Goal: Complete application form

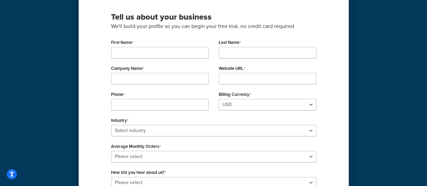
scroll to position [67, 0]
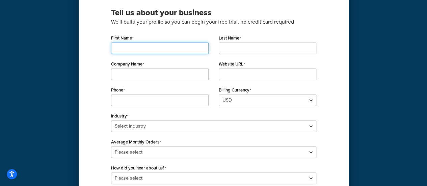
click at [149, 49] on input "First Name" at bounding box center [159, 48] width 97 height 11
type input "D"
type input "[PERSON_NAME]"
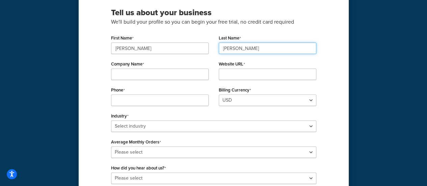
type input "[PERSON_NAME]"
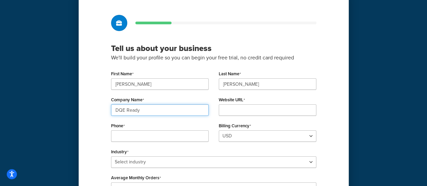
scroll to position [0, 0]
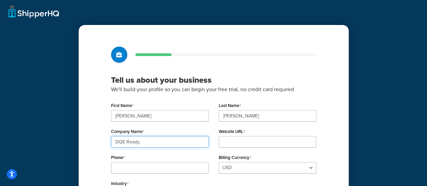
type input "DQE Ready"
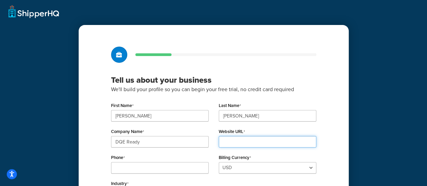
click at [267, 139] on input "Website URL" at bounding box center [267, 141] width 97 height 11
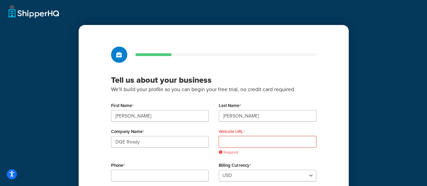
paste input "[URL][DOMAIN_NAME]"
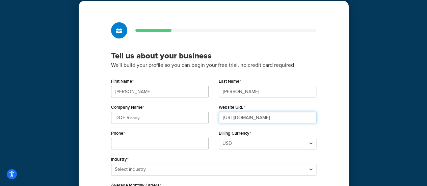
scroll to position [101, 0]
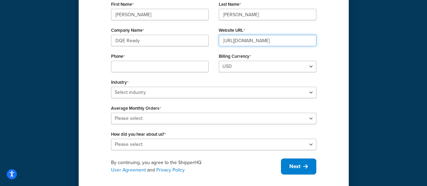
type input "[URL][DOMAIN_NAME]"
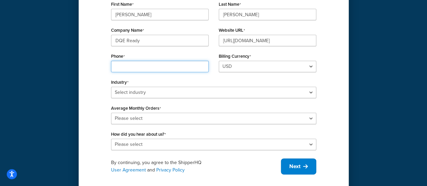
click at [165, 68] on input "Phone" at bounding box center [159, 66] width 97 height 11
click at [210, 52] on div "Phone" at bounding box center [160, 64] width 108 height 26
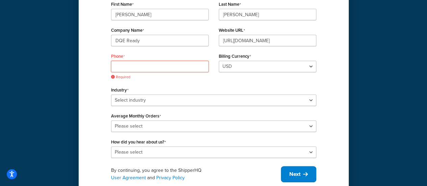
click at [145, 64] on input "Phone" at bounding box center [159, 66] width 97 height 11
click at [252, 69] on select "USD GBP" at bounding box center [267, 66] width 97 height 11
click at [244, 71] on select "USD GBP" at bounding box center [267, 66] width 97 height 11
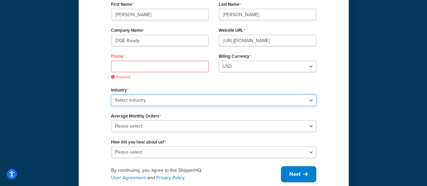
click at [140, 100] on select "Select industry Automotive Adult Agriculture Alcohol, Tobacco & CBD Arts & Craf…" at bounding box center [213, 99] width 205 height 11
select select "25"
click at [111, 94] on select "Select industry Automotive Adult Agriculture Alcohol, Tobacco & CBD Arts & Craf…" at bounding box center [213, 99] width 205 height 11
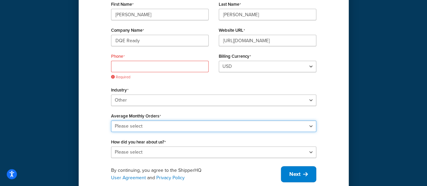
click at [165, 127] on select "Please select 0-500 501-1,000 1,001-10,000 10,001-20,000 Over 20,000" at bounding box center [213, 125] width 205 height 11
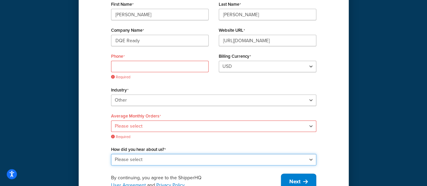
click at [160, 150] on div "How did you hear about us? Please select Online Search App Store or Marketplace…" at bounding box center [213, 154] width 205 height 21
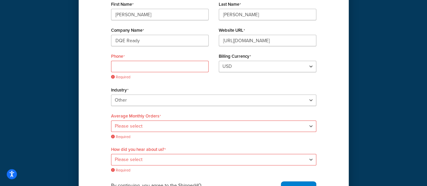
click at [93, 119] on div "Tell us about your business We'll build your profile so you can begin your free…" at bounding box center [214, 71] width 270 height 295
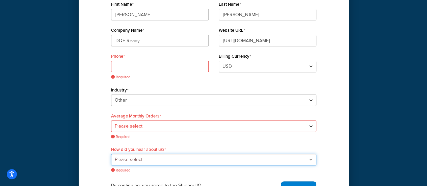
click at [167, 158] on select "Please select Online Search App Store or Marketplace Listing Referred by Agency…" at bounding box center [213, 159] width 205 height 11
select select "10"
click at [111, 154] on select "Please select Online Search App Store or Marketplace Listing Referred by Agency…" at bounding box center [213, 159] width 205 height 11
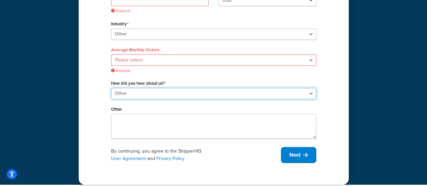
scroll to position [169, 0]
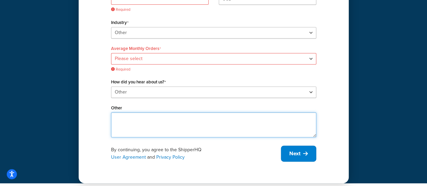
click at [145, 122] on textarea "Other" at bounding box center [213, 124] width 205 height 25
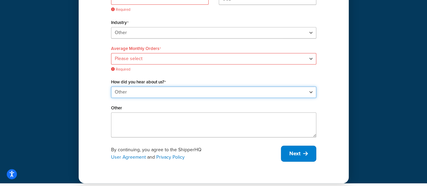
click at [155, 93] on select "Please select Online Search App Store or Marketplace Listing Referred by Agency…" at bounding box center [213, 91] width 205 height 11
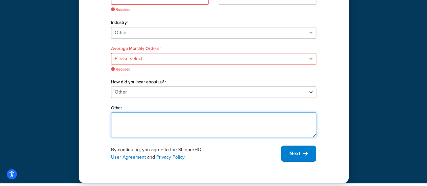
click at [147, 123] on textarea "Other" at bounding box center [213, 124] width 205 height 25
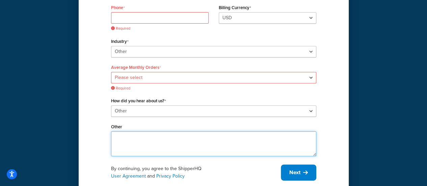
scroll to position [135, 0]
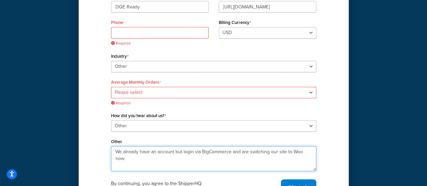
type textarea "We already have an account but login via BigCommerce and are switching our site…"
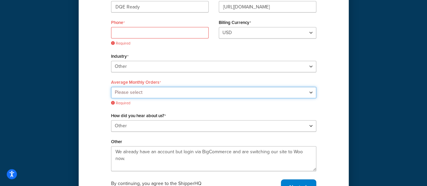
click at [136, 87] on select "Please select 0-500 501-1,000 1,001-10,000 10,001-20,000 Over 20,000" at bounding box center [213, 92] width 205 height 11
click at [111, 87] on select "Please select 0-500 501-1,000 1,001-10,000 10,001-20,000 Over 20,000" at bounding box center [213, 92] width 205 height 11
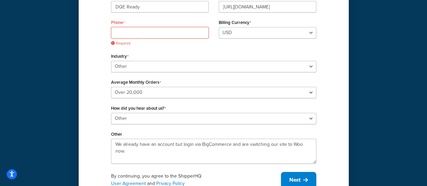
click at [139, 33] on input "Phone" at bounding box center [159, 32] width 97 height 11
click at [265, 49] on div "Phone Required Billing Currency USD GBP" at bounding box center [213, 34] width 215 height 33
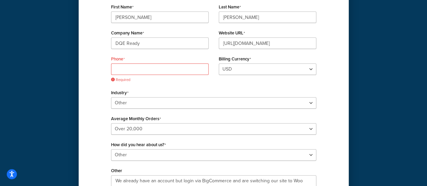
scroll to position [97, 0]
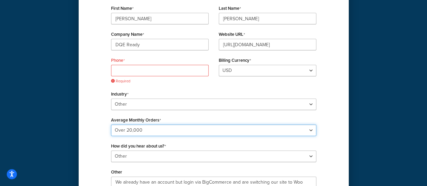
click at [148, 132] on select "Please select 0-500 501-1,000 1,001-10,000 10,001-20,000 Over 20,000" at bounding box center [213, 129] width 205 height 11
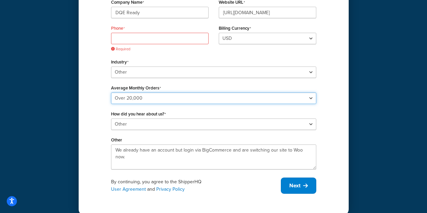
scroll to position [129, 0]
click at [191, 96] on select "Please select 0-500 501-1,000 1,001-10,000 10,001-20,000 Over 20,000" at bounding box center [213, 98] width 205 height 11
select select "1"
click at [111, 93] on select "Please select 0-500 501-1,000 1,001-10,000 10,001-20,000 Over 20,000" at bounding box center [213, 98] width 205 height 11
click at [173, 98] on select "Please select 0-500 501-1,000 1,001-10,000 10,001-20,000 Over 20,000" at bounding box center [213, 98] width 205 height 11
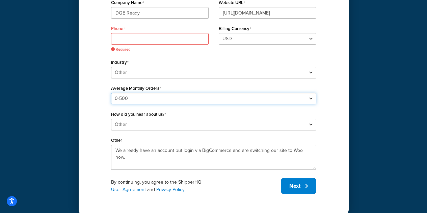
click at [173, 98] on select "Please select 0-500 501-1,000 1,001-10,000 10,001-20,000 Over 20,000" at bounding box center [213, 98] width 205 height 11
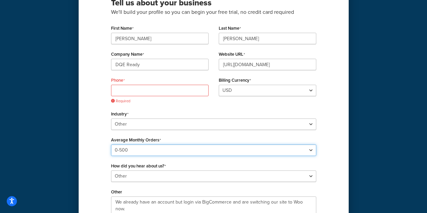
scroll to position [77, 0]
click at [164, 148] on select "Please select 0-500 501-1,000 1,001-10,000 10,001-20,000 Over 20,000" at bounding box center [213, 150] width 205 height 11
click at [164, 149] on select "Please select 0-500 501-1,000 1,001-10,000 10,001-20,000 Over 20,000" at bounding box center [213, 150] width 205 height 11
click at [145, 91] on input "Phone" at bounding box center [159, 90] width 97 height 11
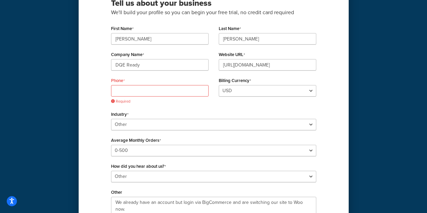
click at [98, 110] on div "Tell us about your business We'll build your profile so you can begin your free…" at bounding box center [214, 107] width 270 height 319
click at [144, 89] on input "Phone" at bounding box center [159, 90] width 97 height 11
click at [231, 107] on div "Phone Required Billing Currency USD GBP" at bounding box center [213, 92] width 215 height 33
click at [144, 91] on input "Phone" at bounding box center [159, 90] width 97 height 11
click at [255, 108] on div "Phone Required Billing Currency USD GBP" at bounding box center [213, 92] width 215 height 33
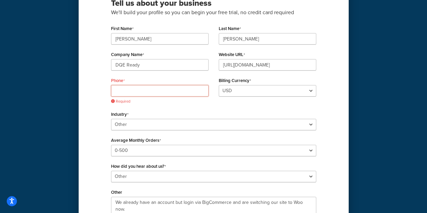
click at [138, 89] on input "Phone" at bounding box center [159, 90] width 97 height 11
paste input "1-800-355-4628"
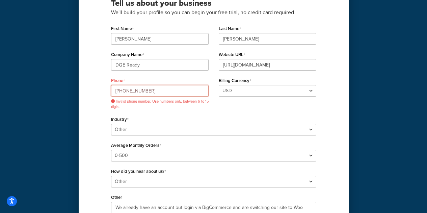
type input "1-800-355-4628"
click at [146, 69] on input "DQE Ready" at bounding box center [159, 64] width 97 height 11
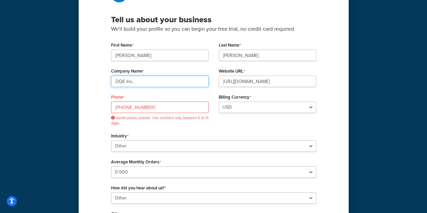
scroll to position [42, 0]
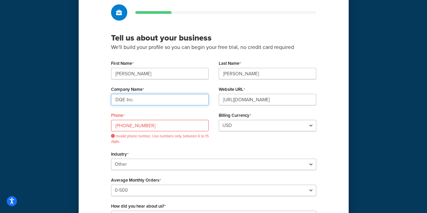
type input "DQE Inc."
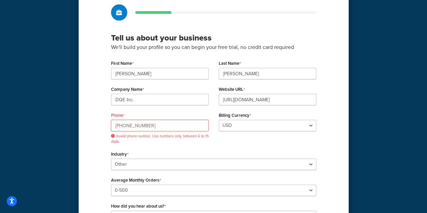
click at [119, 125] on input "1-800-355-4628" at bounding box center [159, 125] width 97 height 11
click at [202, 144] on span "Invalid phone number. Use numbers only, between 6 to 15 digits." at bounding box center [159, 139] width 97 height 10
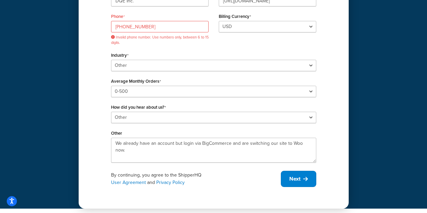
scroll to position [143, 0]
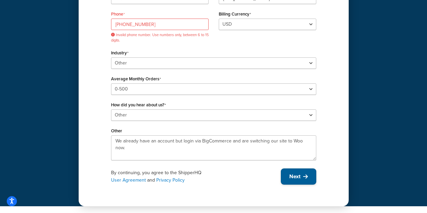
click at [304, 174] on icon at bounding box center [305, 176] width 5 height 5
click at [291, 177] on span "Next" at bounding box center [294, 176] width 11 height 7
click at [131, 28] on input "800-355-4628" at bounding box center [159, 24] width 97 height 11
click at [172, 74] on div "First Name Corey Last Name Jacobs Company Name DQE Inc. Website URL https://dqe…" at bounding box center [213, 58] width 205 height 203
click at [159, 25] on input "800-355-4628" at bounding box center [159, 24] width 97 height 11
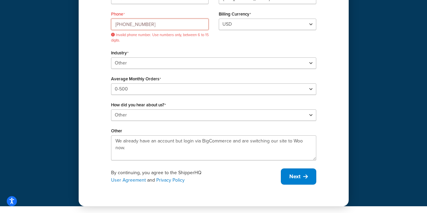
click at [116, 23] on input "800-355-4628" at bounding box center [159, 24] width 97 height 11
click at [169, 33] on span "Invalid phone number. Use numbers only, between 6 to 15 digits." at bounding box center [159, 37] width 97 height 10
click at [153, 25] on input "1800-355-4628" at bounding box center [159, 24] width 97 height 11
click at [118, 25] on input "1800-355-4628" at bounding box center [159, 24] width 97 height 11
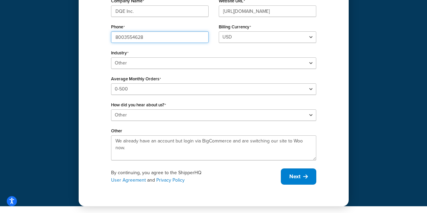
scroll to position [131, 0]
type input "8003554628"
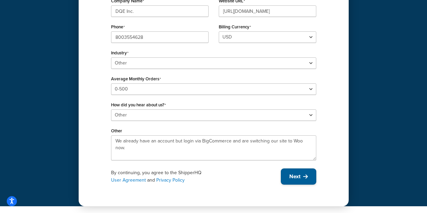
click at [287, 175] on button "Next" at bounding box center [298, 176] width 35 height 16
click at [290, 175] on span "Next" at bounding box center [294, 176] width 11 height 7
click at [298, 176] on span "Next" at bounding box center [294, 176] width 11 height 7
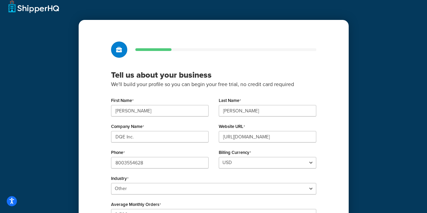
scroll to position [0, 0]
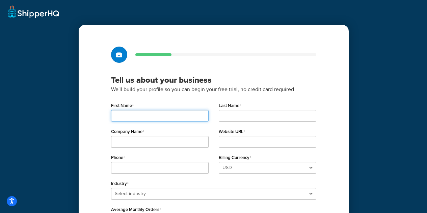
click at [158, 115] on input "First Name" at bounding box center [159, 115] width 97 height 11
type input "[PERSON_NAME]"
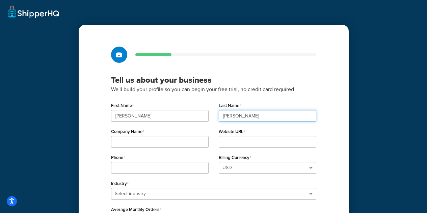
type input "[PERSON_NAME]"
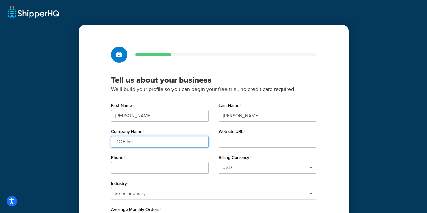
type input "DQE Inc."
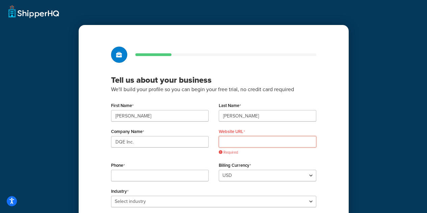
paste input "[URL][DOMAIN_NAME]"
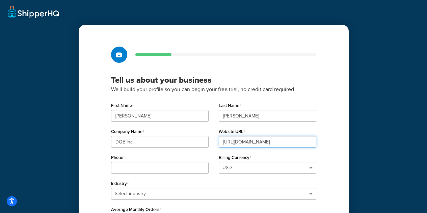
type input "[URL][DOMAIN_NAME]"
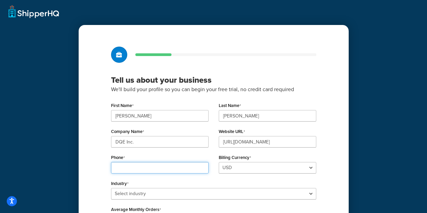
click at [156, 170] on input "Phone" at bounding box center [159, 167] width 97 height 11
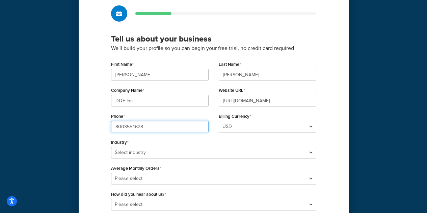
scroll to position [91, 0]
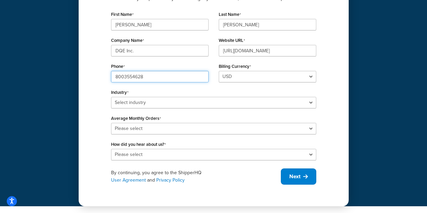
type input "8003554628"
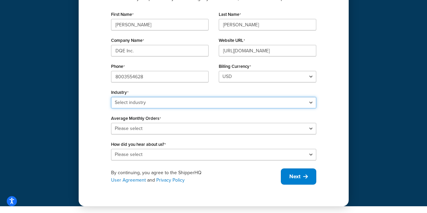
click at [190, 98] on select "Select industry Automotive Adult Agriculture Alcohol, Tobacco & CBD Arts & Craf…" at bounding box center [213, 102] width 205 height 11
select select "25"
click at [111, 97] on select "Select industry Automotive Adult Agriculture Alcohol, Tobacco & CBD Arts & Craf…" at bounding box center [213, 102] width 205 height 11
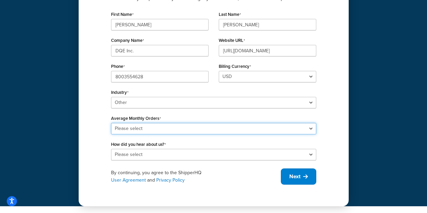
click at [139, 125] on select "Please select 0-500 501-1,000 1,001-10,000 10,001-20,000 Over 20,000" at bounding box center [213, 128] width 205 height 11
select select "1"
click at [111, 123] on select "Please select 0-500 501-1,000 1,001-10,000 10,001-20,000 Over 20,000" at bounding box center [213, 128] width 205 height 11
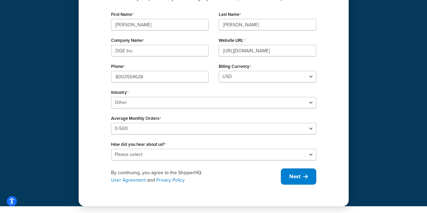
click at [137, 160] on div "Tell us about your business We'll build your profile so you can begin your free…" at bounding box center [214, 70] width 270 height 272
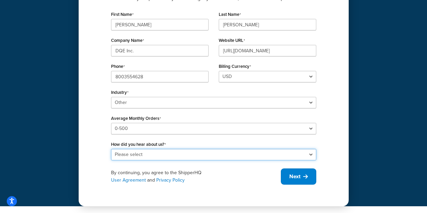
click at [139, 154] on select "Please select Online Search App Store or Marketplace Listing Referred by Agency…" at bounding box center [213, 154] width 205 height 11
select select "10"
click at [111, 149] on select "Please select Online Search App Store or Marketplace Listing Referred by Agency…" at bounding box center [213, 154] width 205 height 11
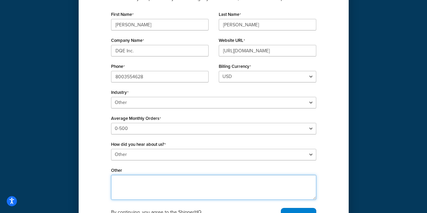
click at [140, 182] on textarea "Other" at bounding box center [213, 187] width 205 height 25
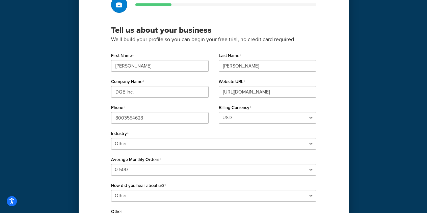
scroll to position [29, 0]
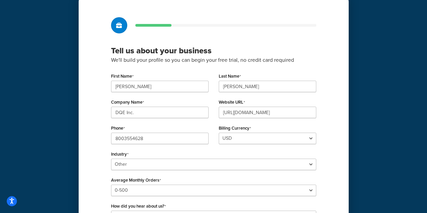
type textarea "We already have an account through BigCommerce but switching to Woo so needed a…"
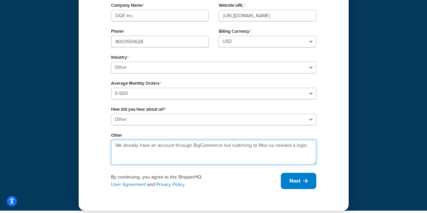
scroll to position [131, 0]
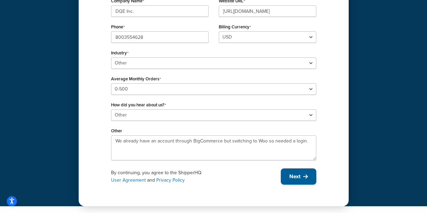
click at [300, 177] on span "Next" at bounding box center [294, 176] width 11 height 7
click at [294, 177] on span "Next" at bounding box center [294, 176] width 11 height 7
click at [120, 180] on link "User Agreement" at bounding box center [128, 179] width 35 height 7
click at [159, 174] on div "By continuing, you agree to the ShipperHQ User Agreement and Privacy Policy" at bounding box center [196, 176] width 170 height 15
click at [167, 180] on link "Privacy Policy" at bounding box center [170, 179] width 28 height 7
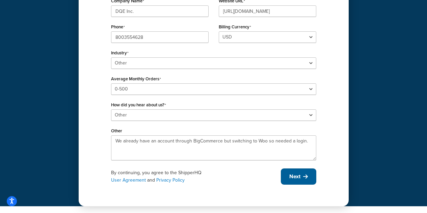
click at [294, 177] on span "Next" at bounding box center [294, 176] width 11 height 7
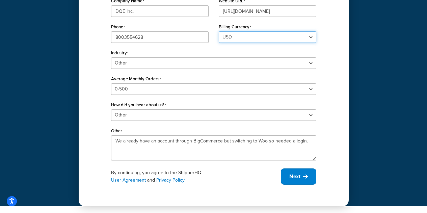
click at [291, 37] on select "USD GBP" at bounding box center [267, 36] width 97 height 11
click at [219, 31] on select "USD GBP" at bounding box center [267, 36] width 97 height 11
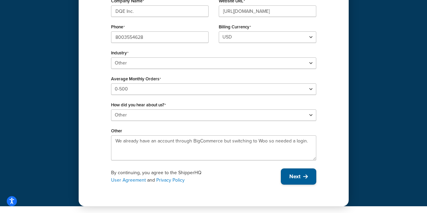
click at [305, 179] on button "Next" at bounding box center [298, 176] width 35 height 16
click at [306, 180] on button "Next" at bounding box center [298, 176] width 35 height 16
click at [306, 180] on div "By continuing, you agree to the ShipperHQ User Agreement and Privacy Policy Next" at bounding box center [213, 176] width 205 height 16
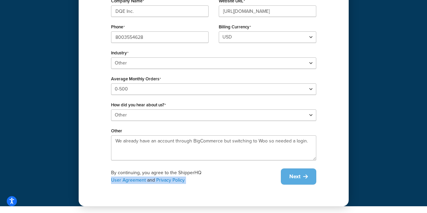
click at [306, 180] on div "By continuing, you agree to the ShipperHQ User Agreement and Privacy Policy Next" at bounding box center [213, 176] width 205 height 16
click at [222, 181] on div "By continuing, you agree to the ShipperHQ User Agreement and Privacy Policy" at bounding box center [196, 176] width 170 height 15
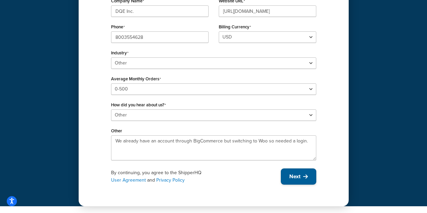
click at [286, 178] on button "Next" at bounding box center [298, 176] width 35 height 16
click at [77, 116] on div "Tell us about your business We'll build your profile so you can begin your free…" at bounding box center [213, 37] width 427 height 337
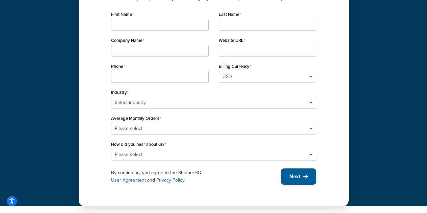
click at [299, 174] on span "Next" at bounding box center [294, 176] width 11 height 7
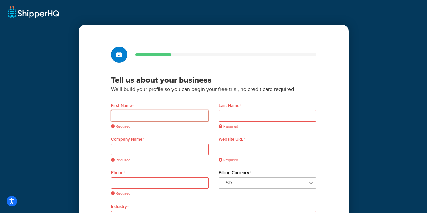
click at [156, 114] on input "First Name" at bounding box center [159, 115] width 97 height 11
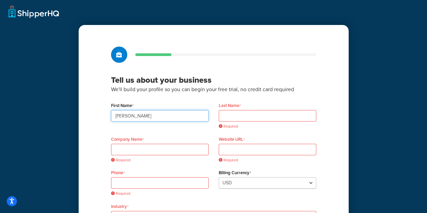
type input "[PERSON_NAME]"
type input "H"
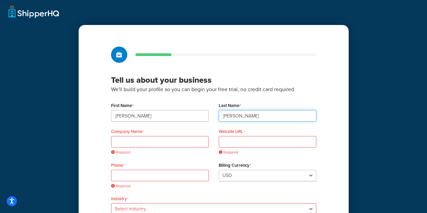
type input "[PERSON_NAME]"
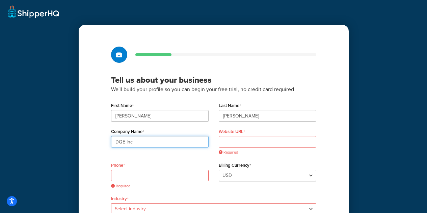
type input "DQE Inc"
paste input "[URL][DOMAIN_NAME]"
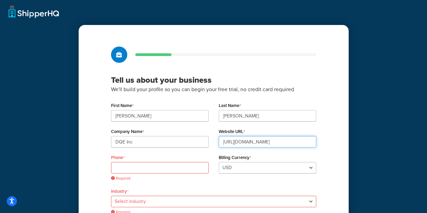
type input "[URL][DOMAIN_NAME]"
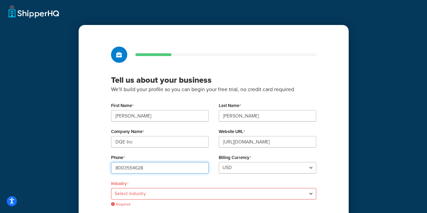
scroll to position [101, 0]
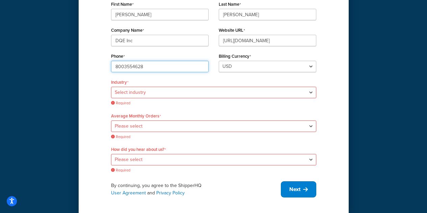
type input "8003554628"
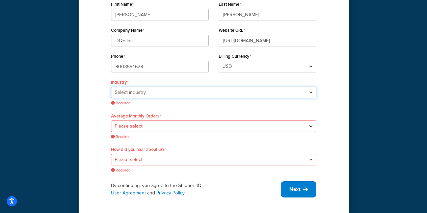
click at [170, 88] on select "Select industry Automotive Adult Agriculture Alcohol, Tobacco & CBD Arts & Craf…" at bounding box center [213, 92] width 205 height 11
select select "9"
click at [111, 87] on select "Select industry Automotive Adult Agriculture Alcohol, Tobacco & CBD Arts & Craf…" at bounding box center [213, 92] width 205 height 11
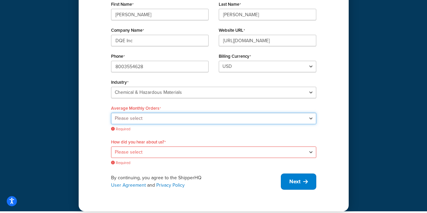
click at [133, 115] on select "Please select 0-500 501-1,000 1,001-10,000 10,001-20,000 Over 20,000" at bounding box center [213, 118] width 205 height 11
select select "1"
click at [111, 115] on select "Please select 0-500 501-1,000 1,001-10,000 10,001-20,000 Over 20,000" at bounding box center [213, 118] width 205 height 11
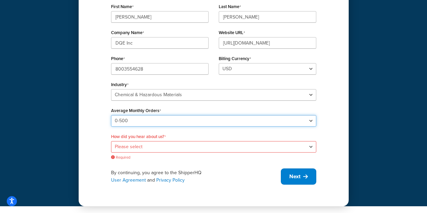
scroll to position [99, 0]
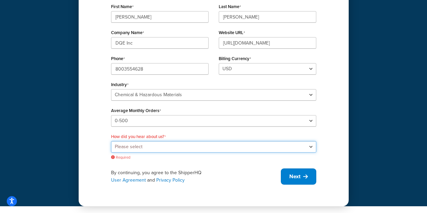
click at [135, 145] on select "Please select Online Search App Store or Marketplace Listing Referred by Agency…" at bounding box center [213, 146] width 205 height 11
select select "10"
click at [111, 141] on select "Please select Online Search App Store or Marketplace Listing Referred by Agency…" at bounding box center [213, 146] width 205 height 11
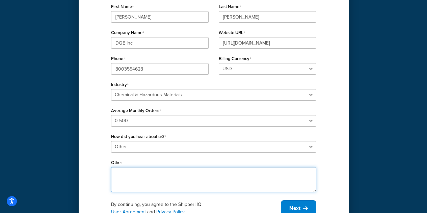
click at [123, 172] on textarea "Other" at bounding box center [213, 179] width 205 height 25
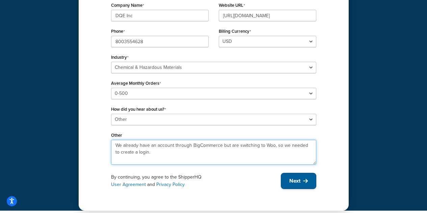
scroll to position [131, 0]
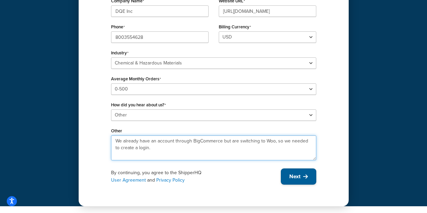
type textarea "We already have an account through BigCommerce but are switching to Woo, so we …"
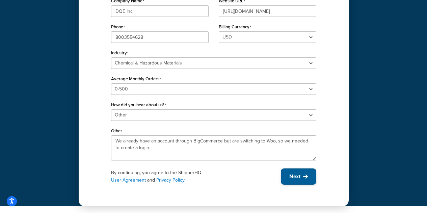
click at [299, 173] on span "Next" at bounding box center [294, 176] width 11 height 7
click at [302, 177] on div "By continuing, you agree to the ShipperHQ User Agreement and Privacy Policy Next" at bounding box center [213, 176] width 205 height 16
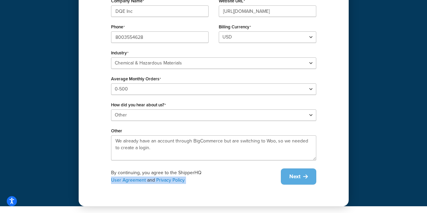
click at [302, 177] on div "By continuing, you agree to the ShipperHQ User Agreement and Privacy Policy Next" at bounding box center [213, 176] width 205 height 16
click at [302, 177] on button "Next" at bounding box center [298, 176] width 35 height 16
click at [302, 177] on div "By continuing, you agree to the ShipperHQ User Agreement and Privacy Policy Next" at bounding box center [213, 176] width 205 height 16
click at [304, 177] on div "By continuing, you agree to the ShipperHQ User Agreement and Privacy Policy Next" at bounding box center [213, 176] width 205 height 16
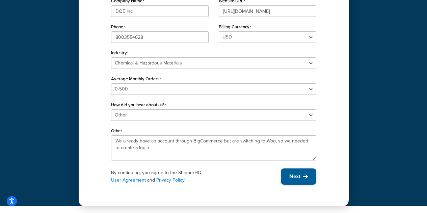
click at [296, 180] on span "Next" at bounding box center [294, 176] width 11 height 7
click at [296, 180] on div "By continuing, you agree to the ShipperHQ User Agreement and Privacy Policy Next" at bounding box center [213, 176] width 205 height 16
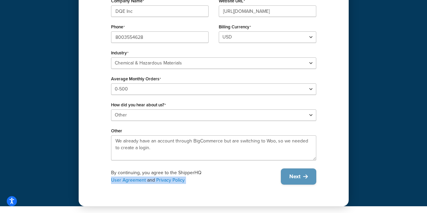
click at [296, 180] on div "By continuing, you agree to the ShipperHQ User Agreement and Privacy Policy Next" at bounding box center [213, 176] width 205 height 16
click at [259, 183] on div "By continuing, you agree to the ShipperHQ User Agreement and Privacy Policy" at bounding box center [196, 176] width 170 height 15
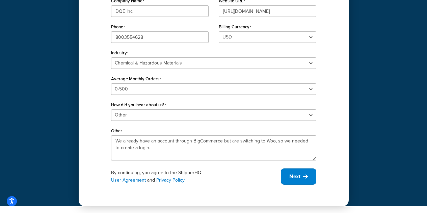
scroll to position [130, 0]
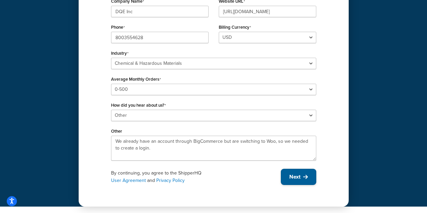
click at [290, 179] on span "Next" at bounding box center [294, 176] width 11 height 7
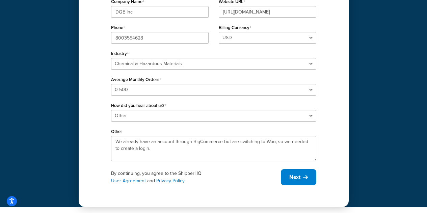
scroll to position [131, 0]
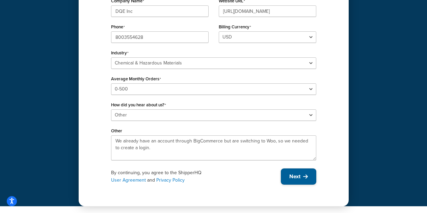
click at [287, 180] on button "Next" at bounding box center [298, 176] width 35 height 16
click at [287, 180] on div "By continuing, you agree to the ShipperHQ User Agreement and Privacy Policy Next" at bounding box center [213, 176] width 205 height 16
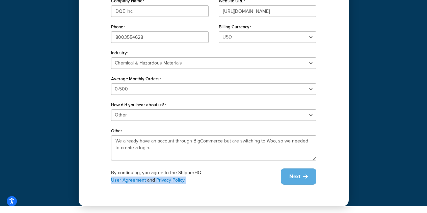
click at [287, 180] on div "By continuing, you agree to the ShipperHQ User Agreement and Privacy Policy Next" at bounding box center [213, 176] width 205 height 16
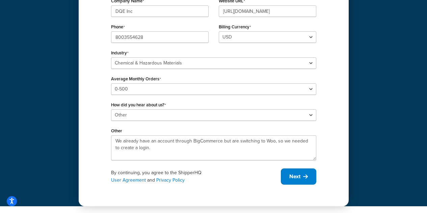
click at [214, 168] on div "By continuing, you agree to the ShipperHQ User Agreement and Privacy Policy Next" at bounding box center [213, 176] width 205 height 16
click at [301, 186] on div "Tell us about your business We'll build your profile so you can begin your free…" at bounding box center [214, 50] width 270 height 312
click at [303, 182] on button "Next" at bounding box center [298, 176] width 35 height 16
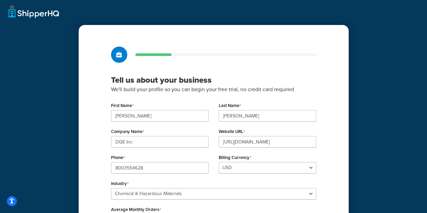
click at [397, 75] on div "Tell us about your business We'll build your profile so you can begin your free…" at bounding box center [213, 168] width 427 height 337
click at [14, 12] on div "Tell us about your business We'll build your profile so you can begin your free…" at bounding box center [213, 168] width 427 height 337
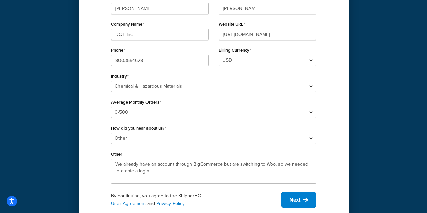
scroll to position [131, 0]
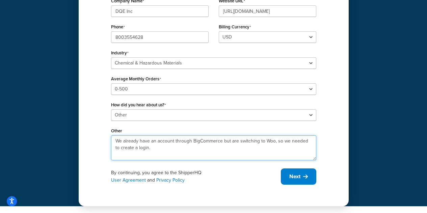
click at [156, 149] on textarea "We already have an account through BigCommerce but are switching to Woo, so we …" at bounding box center [213, 147] width 205 height 25
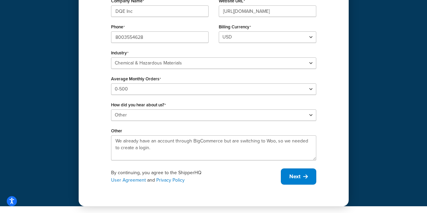
click at [326, 133] on div "Tell us about your business We'll build your profile so you can begin your free…" at bounding box center [214, 50] width 270 height 312
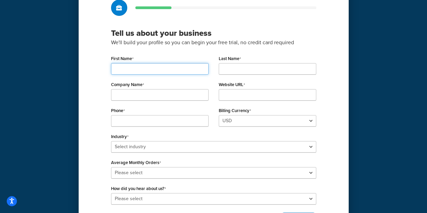
click at [146, 71] on input "First Name" at bounding box center [159, 68] width 97 height 11
type input "[PERSON_NAME]"
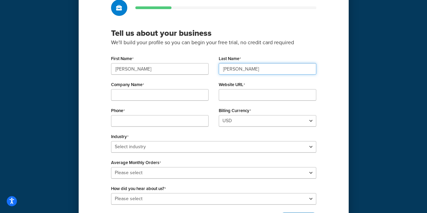
type input "[PERSON_NAME]"
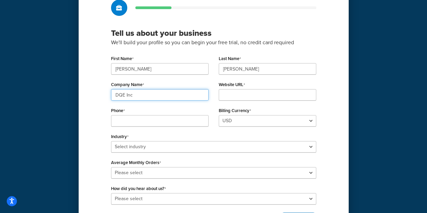
type input "DQE Inc"
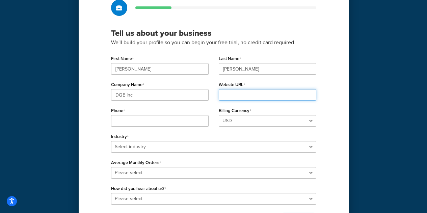
paste input "[URL][DOMAIN_NAME]"
type input "[URL][DOMAIN_NAME]"
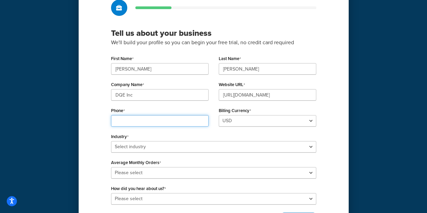
click at [131, 123] on input "Phone" at bounding box center [159, 120] width 97 height 11
type input "8003554628"
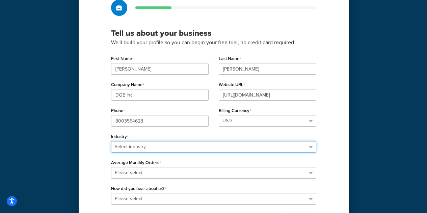
click at [182, 147] on select "Select industry Automotive Adult Agriculture Alcohol, Tobacco & CBD Arts & Craf…" at bounding box center [213, 146] width 205 height 11
select select "9"
click at [111, 141] on select "Select industry Automotive Adult Agriculture Alcohol, Tobacco & CBD Arts & Craf…" at bounding box center [213, 146] width 205 height 11
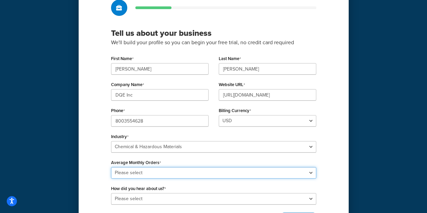
click at [136, 168] on select "Please select 0-500 501-1,000 1,001-10,000 10,001-20,000 Over 20,000" at bounding box center [213, 172] width 205 height 11
select select "1"
click at [111, 167] on select "Please select 0-500 501-1,000 1,001-10,000 10,001-20,000 Over 20,000" at bounding box center [213, 172] width 205 height 11
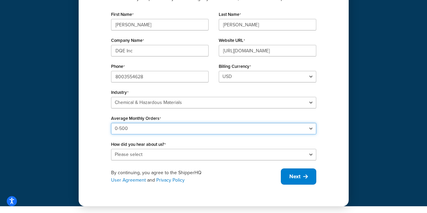
scroll to position [91, 0]
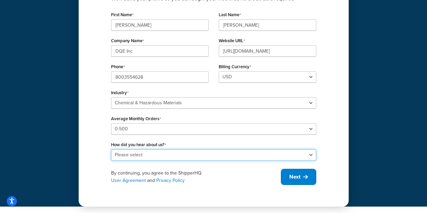
click at [157, 152] on select "Please select Online Search App Store or Marketplace Listing Referred by Agency…" at bounding box center [213, 154] width 205 height 11
click at [111, 149] on select "Please select Online Search App Store or Marketplace Listing Referred by Agency…" at bounding box center [213, 154] width 205 height 11
click at [137, 157] on select "Please select Online Search App Store or Marketplace Listing Referred by Agency…" at bounding box center [213, 154] width 205 height 11
select select "10"
click at [111, 149] on select "Please select Online Search App Store or Marketplace Listing Referred by Agency…" at bounding box center [213, 154] width 205 height 11
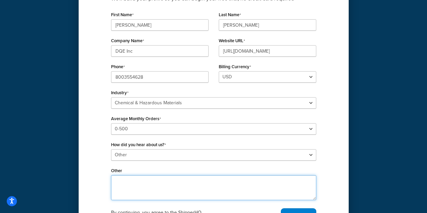
click at [141, 186] on textarea "Other" at bounding box center [213, 187] width 205 height 25
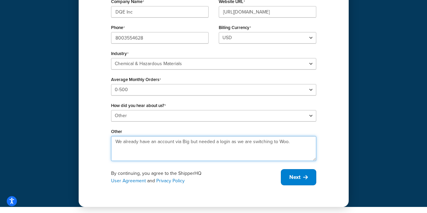
scroll to position [130, 0]
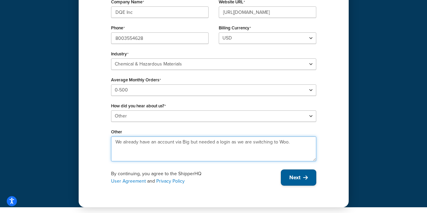
type textarea "We already have an account via Big but needed a login as we are switching to Wo…"
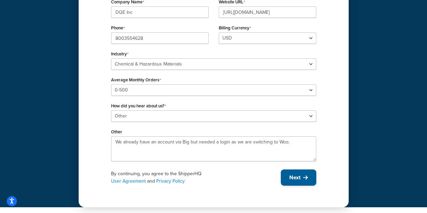
click at [299, 176] on span "Next" at bounding box center [294, 177] width 11 height 7
click at [66, 81] on div "Tell us about your business We'll build your profile so you can begin your free…" at bounding box center [213, 38] width 427 height 337
click at [290, 178] on span "Next" at bounding box center [294, 177] width 11 height 7
